Goal: Task Accomplishment & Management: Use online tool/utility

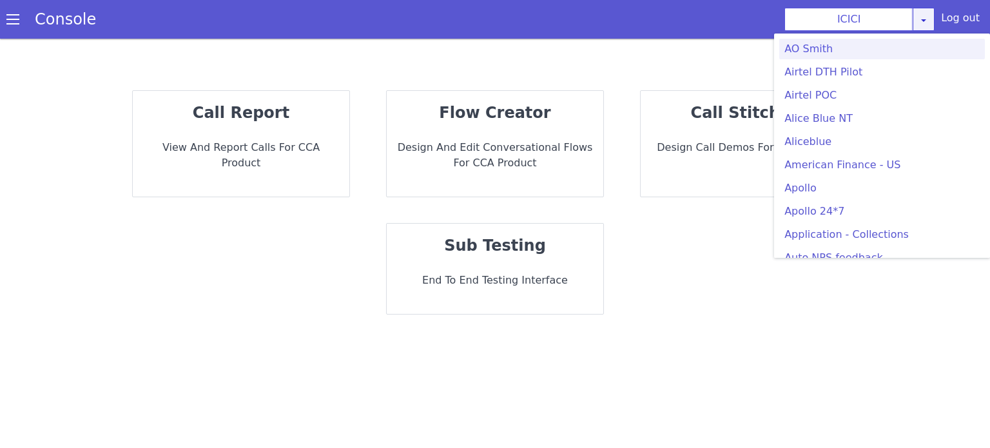
click at [935, 19] on link at bounding box center [924, 19] width 22 height 23
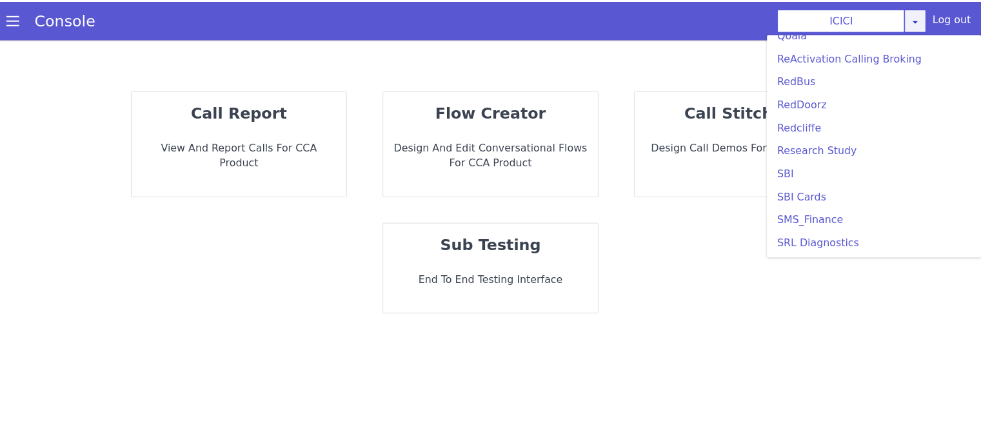
scroll to position [2708, 0]
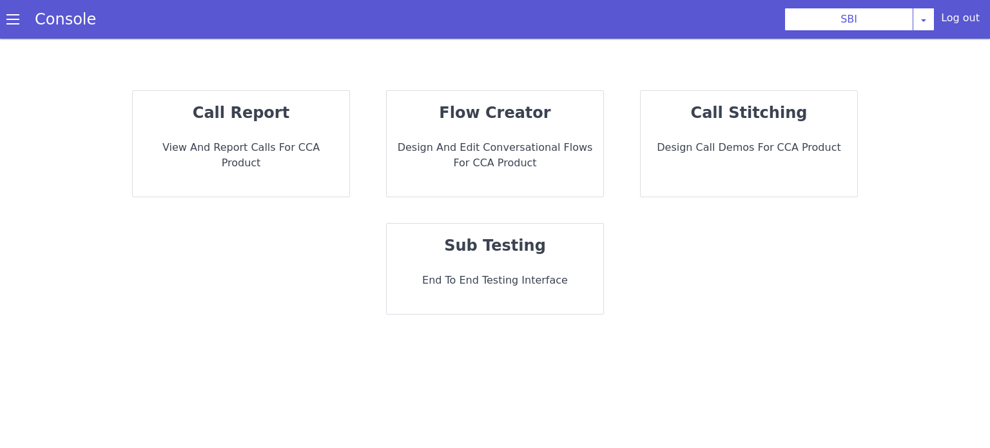
click at [281, 117] on strong "call report" at bounding box center [241, 113] width 97 height 18
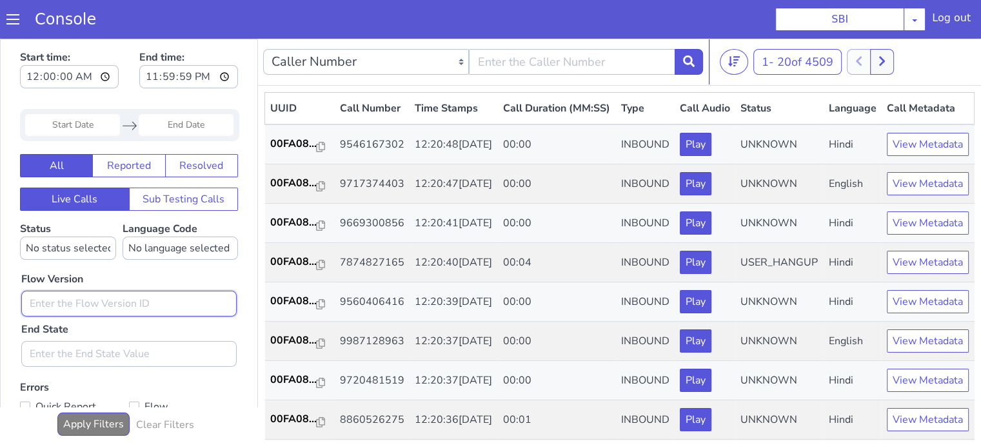
click at [137, 300] on input "text" at bounding box center [128, 304] width 215 height 26
click at [126, 300] on input "text" at bounding box center [128, 304] width 215 height 26
type input "0.0."
